Goal: Task Accomplishment & Management: Manage account settings

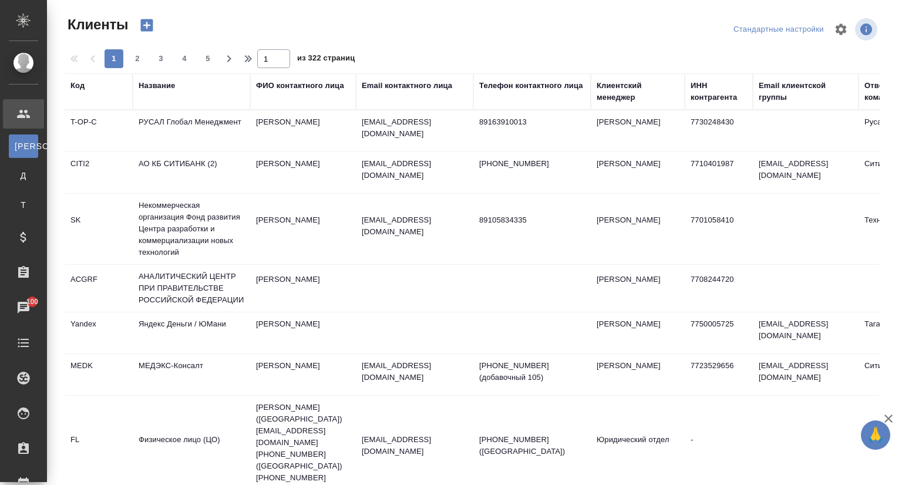
select select "RU"
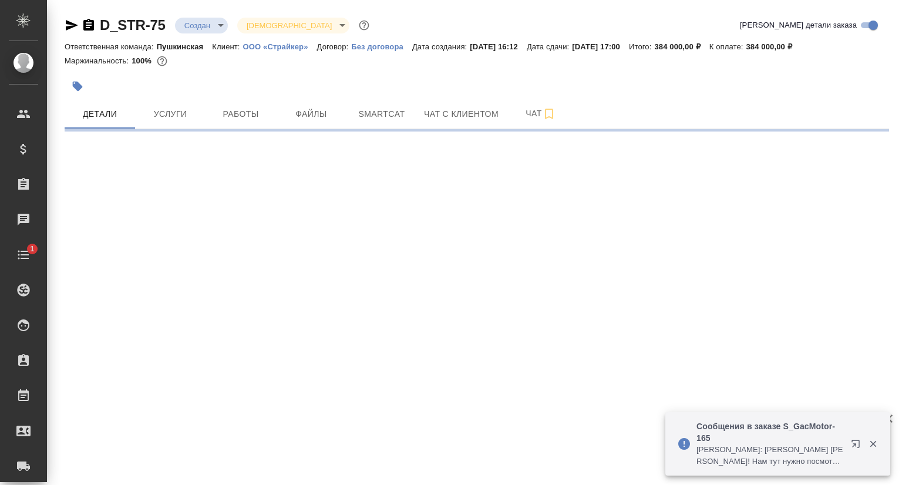
select select "RU"
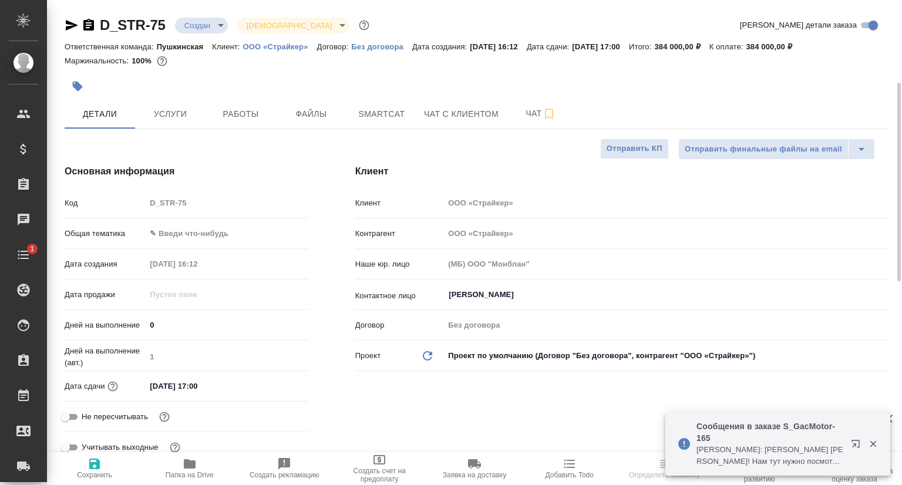
type textarea "x"
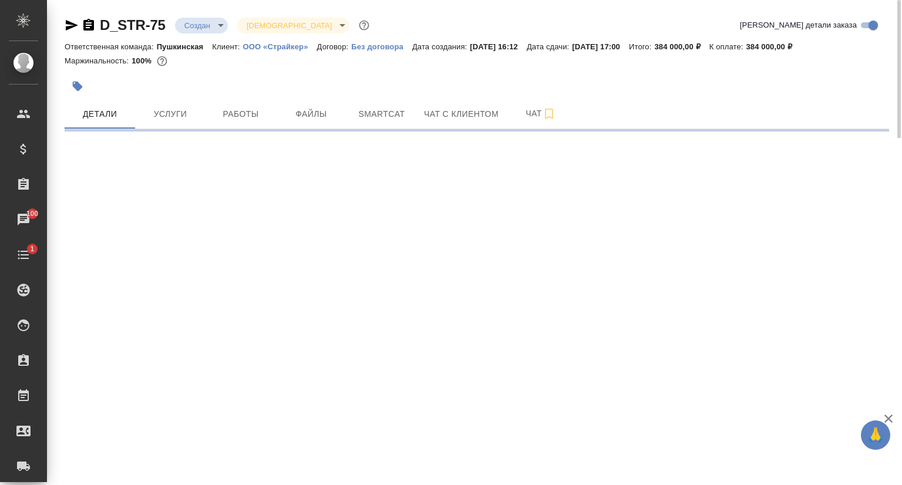
select select "RU"
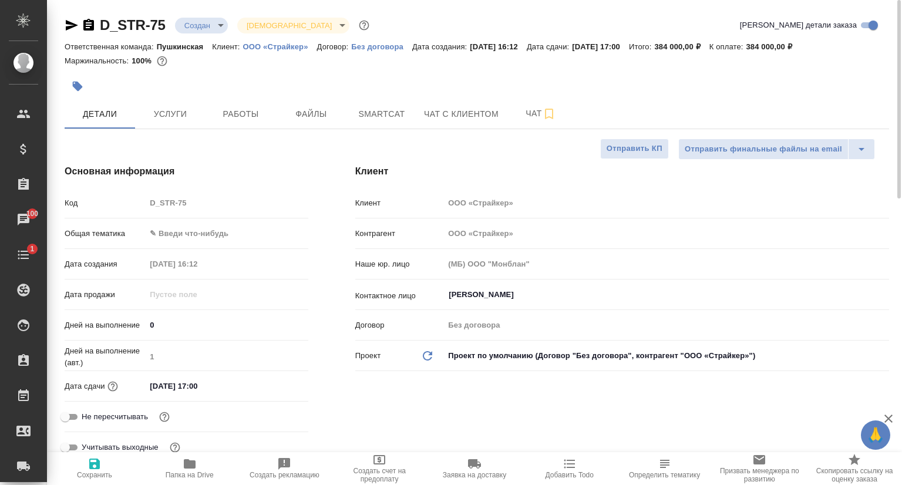
type textarea "x"
click at [75, 24] on icon "button" at bounding box center [72, 25] width 12 height 11
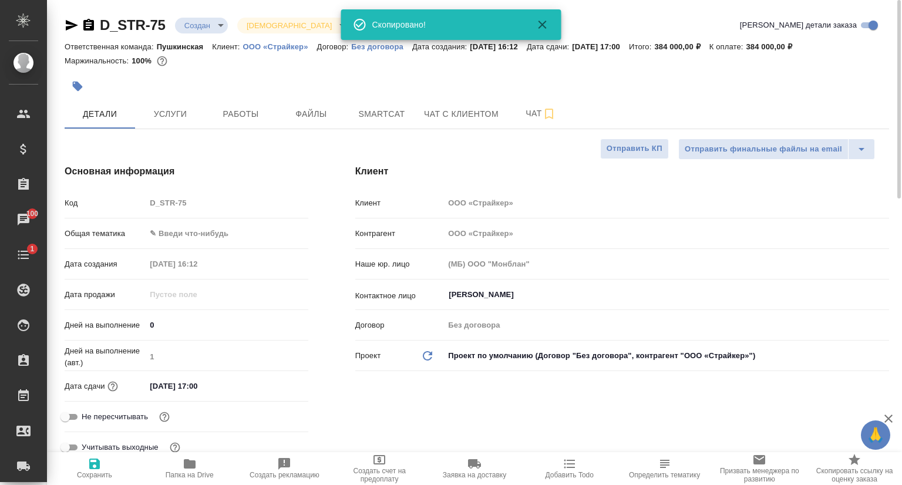
type textarea "x"
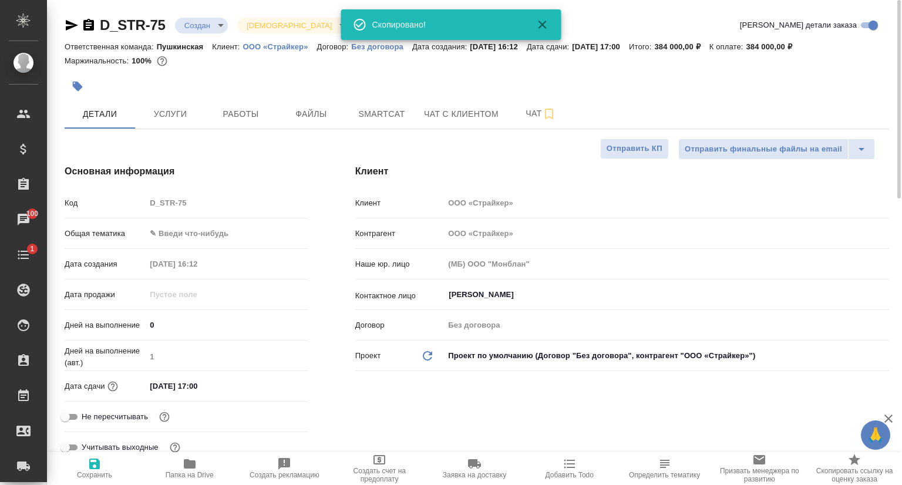
type textarea "x"
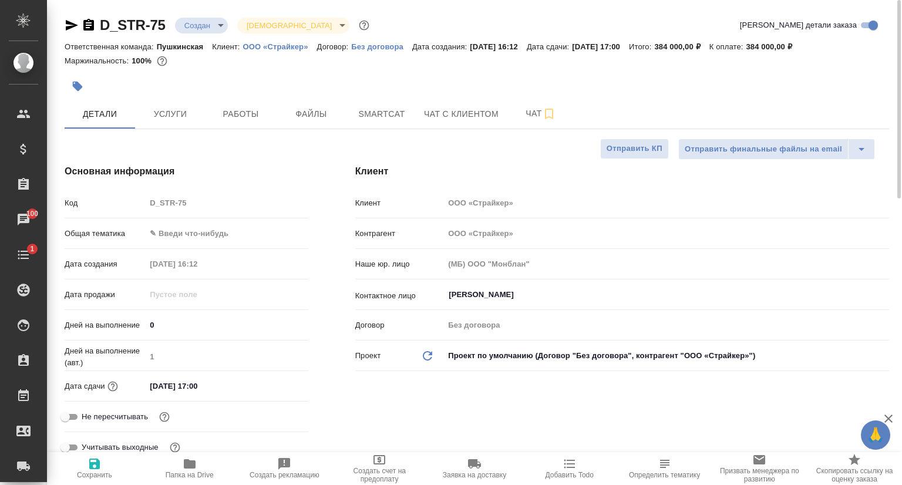
click at [287, 44] on p "ООО «Страйкер»" at bounding box center [280, 46] width 74 height 9
type textarea "x"
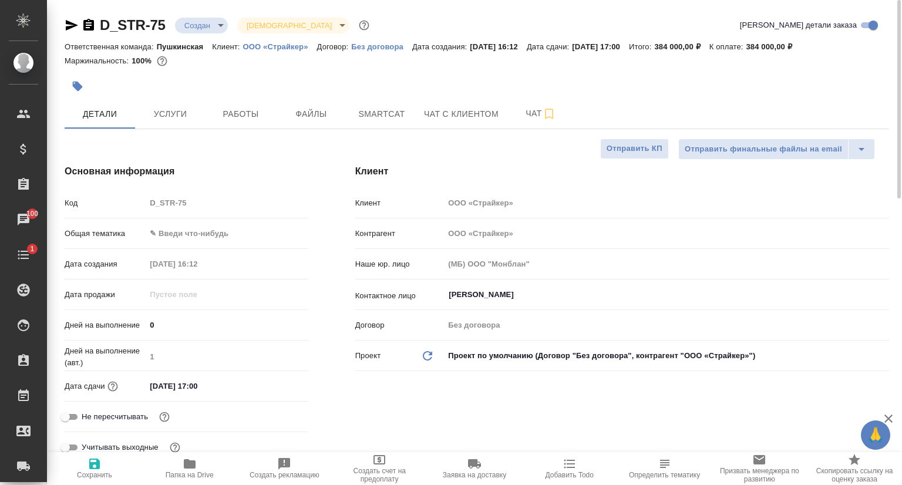
type textarea "x"
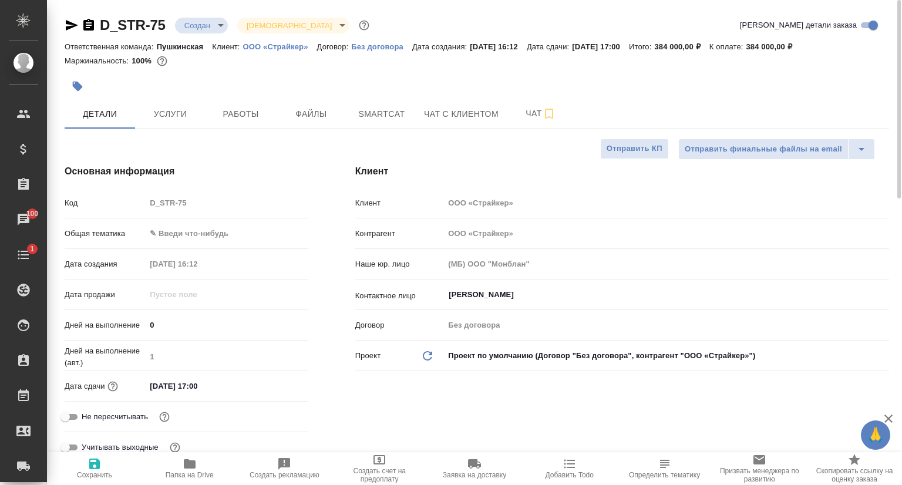
type textarea "x"
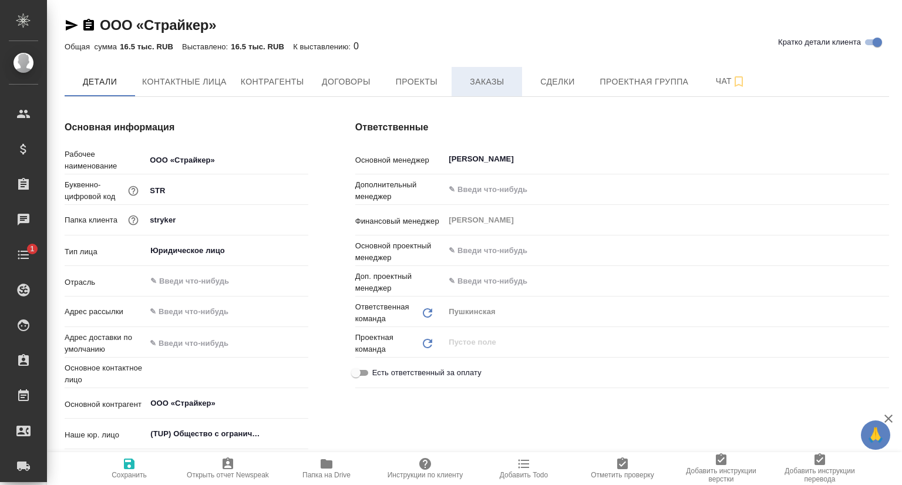
type textarea "x"
click at [467, 78] on span "Заказы" at bounding box center [487, 82] width 56 height 15
type textarea "x"
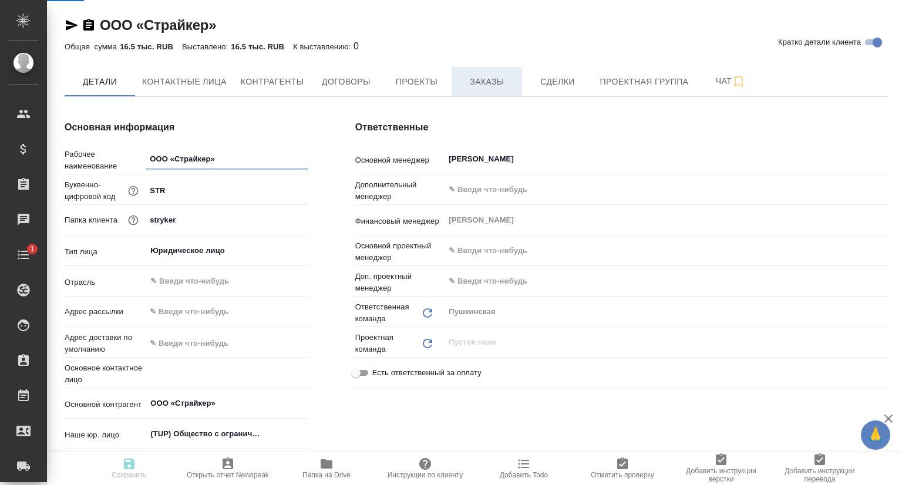
type textarea "x"
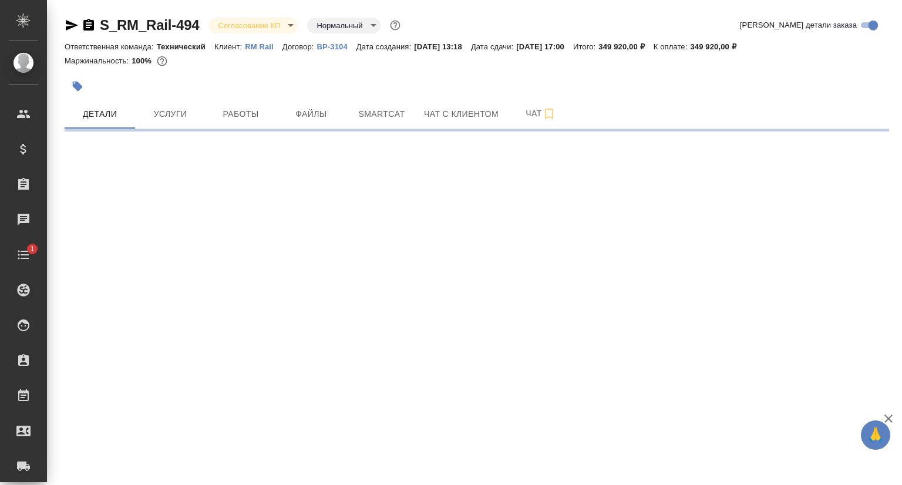
select select "RU"
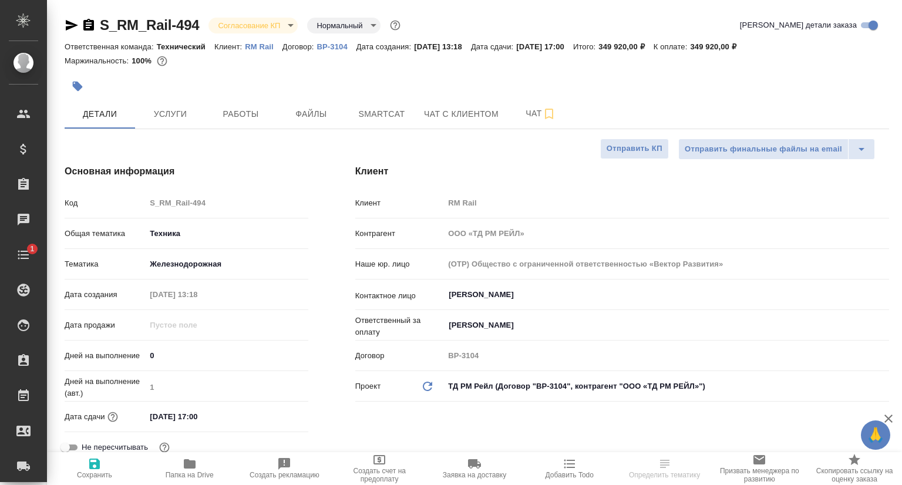
type textarea "x"
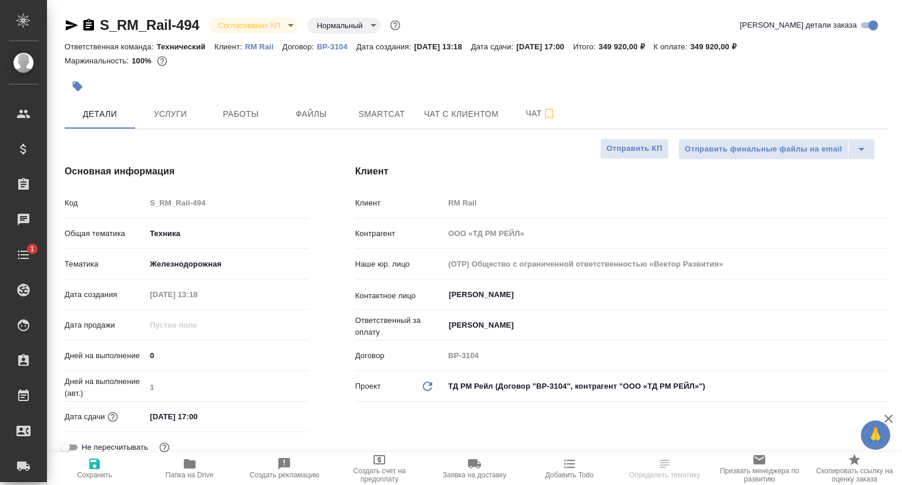
type textarea "x"
click at [196, 118] on span "Услуги" at bounding box center [170, 114] width 56 height 15
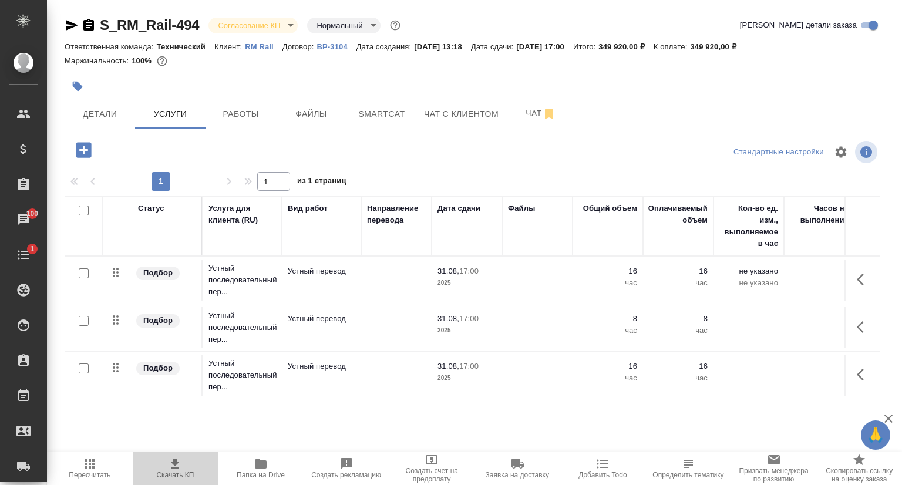
click at [181, 470] on icon "button" at bounding box center [175, 464] width 14 height 14
